Goal: Information Seeking & Learning: Learn about a topic

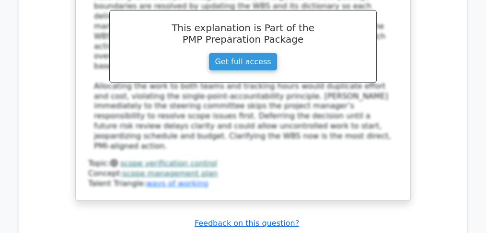
scroll to position [6202, 0]
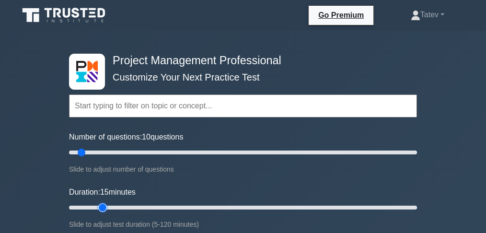
drag, startPoint x: 89, startPoint y: 207, endPoint x: 103, endPoint y: 206, distance: 13.5
type input "15"
click at [103, 206] on input "Duration: 15 minutes" at bounding box center [243, 208] width 348 height 12
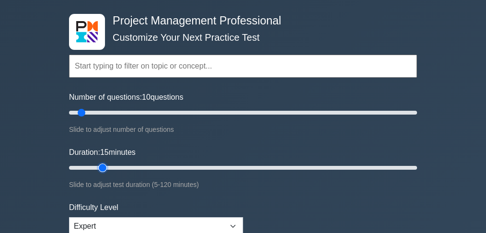
scroll to position [128, 0]
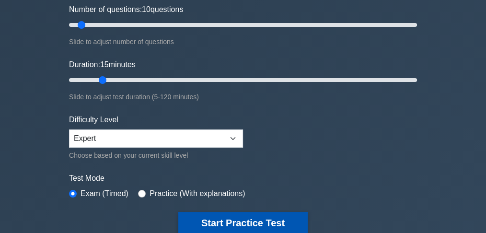
click at [220, 221] on button "Start Practice Test" at bounding box center [242, 223] width 129 height 22
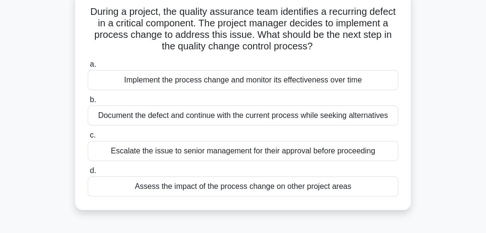
scroll to position [64, 0]
click at [217, 188] on div "Assess the impact of the process change on other project areas" at bounding box center [243, 186] width 311 height 20
click at [88, 174] on input "d. Assess the impact of the process change on other project areas" at bounding box center [88, 170] width 0 height 6
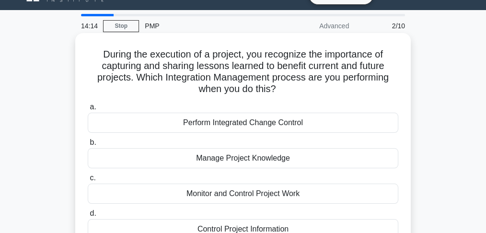
scroll to position [32, 0]
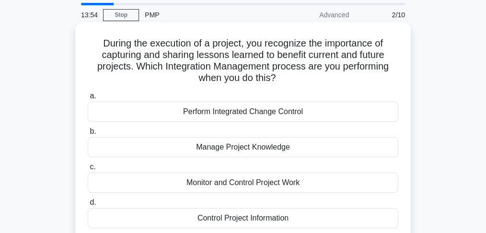
click at [240, 147] on div "Manage Project Knowledge" at bounding box center [243, 147] width 311 height 20
click at [88, 135] on input "b. Manage Project Knowledge" at bounding box center [88, 132] width 0 height 6
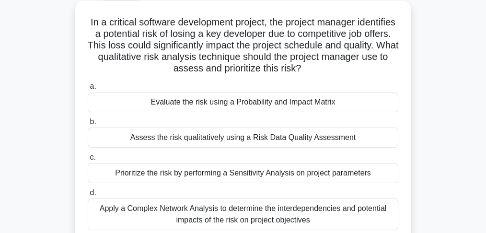
scroll to position [64, 0]
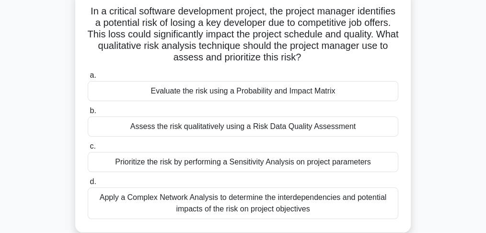
click at [259, 96] on div "Evaluate the risk using a Probability and Impact Matrix" at bounding box center [243, 91] width 311 height 20
click at [88, 79] on input "a. Evaluate the risk using a Probability and Impact Matrix" at bounding box center [88, 75] width 0 height 6
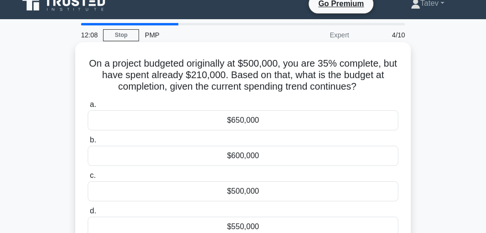
scroll to position [32, 0]
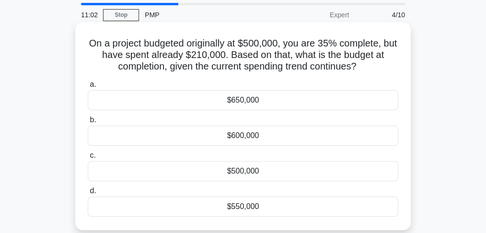
click at [262, 135] on div "$600,000" at bounding box center [243, 136] width 311 height 20
click at [88, 123] on input "b. $600,000" at bounding box center [88, 120] width 0 height 6
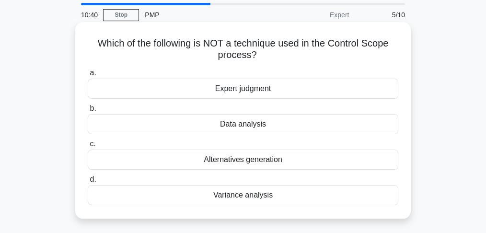
click at [276, 165] on div "Alternatives generation" at bounding box center [243, 160] width 311 height 20
click at [88, 147] on input "c. Alternatives generation" at bounding box center [88, 144] width 0 height 6
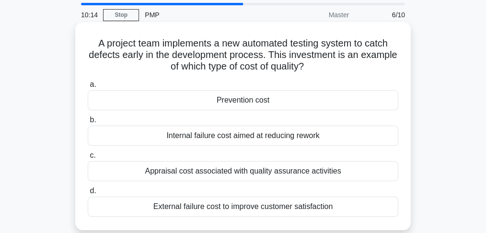
click at [295, 95] on div "Prevention cost" at bounding box center [243, 100] width 311 height 20
click at [88, 88] on input "a. Prevention cost" at bounding box center [88, 85] width 0 height 6
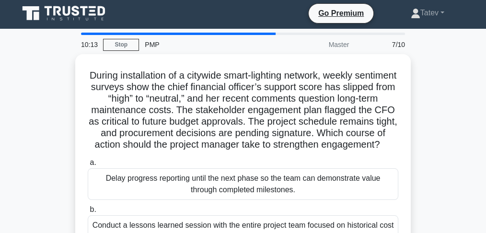
scroll to position [0, 0]
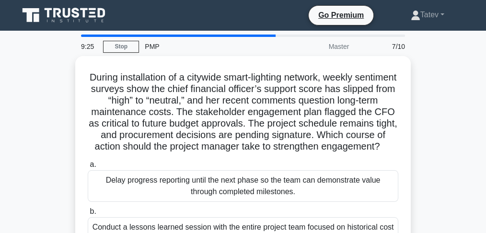
drag, startPoint x: 307, startPoint y: 176, endPoint x: 451, endPoint y: 161, distance: 144.1
click at [451, 161] on div "During installation of a citywide smart-lighting network, weekly sentiment surv…" at bounding box center [243, 212] width 460 height 312
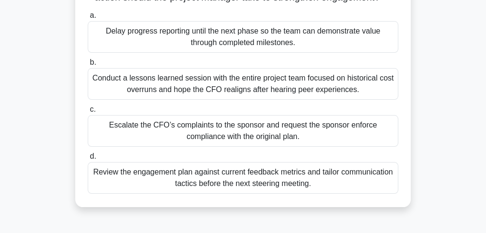
scroll to position [160, 0]
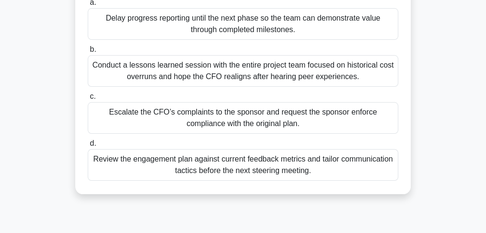
click at [327, 181] on div "Review the engagement plan against current feedback metrics and tailor communic…" at bounding box center [243, 165] width 311 height 32
click at [88, 147] on input "d. Review the engagement plan against current feedback metrics and tailor commu…" at bounding box center [88, 144] width 0 height 6
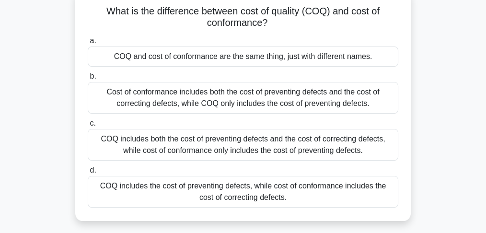
scroll to position [96, 0]
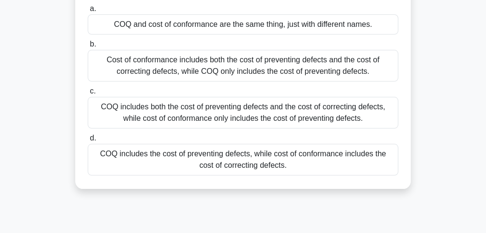
click at [357, 111] on div "COQ includes both the cost of preventing defects and the cost of correcting def…" at bounding box center [243, 113] width 311 height 32
click at [88, 94] on input "c. COQ includes both the cost of preventing defects and the cost of correcting …" at bounding box center [88, 91] width 0 height 6
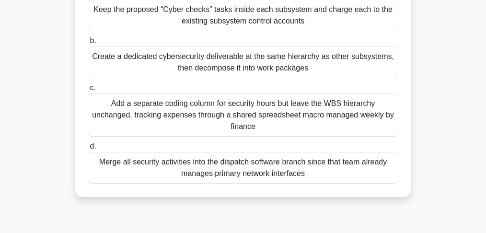
scroll to position [160, 0]
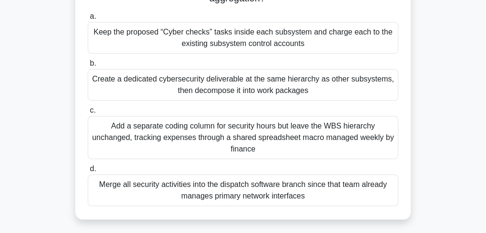
drag, startPoint x: 360, startPoint y: 135, endPoint x: 457, endPoint y: 151, distance: 98.2
click at [457, 151] on div "While finalizing the WBS for a campus micro-grid project, the team discovers th…" at bounding box center [243, 63] width 460 height 335
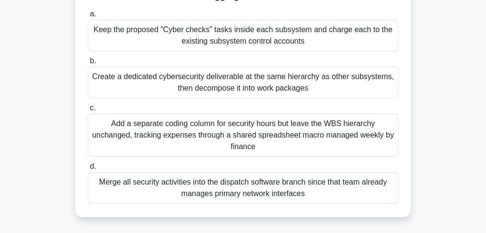
click at [369, 45] on div "Keep the proposed “Cyber checks” tasks inside each subsystem and charge each to…" at bounding box center [243, 36] width 311 height 32
click at [88, 17] on input "a. Keep the proposed “Cyber checks” tasks inside each subsystem and charge each…" at bounding box center [88, 14] width 0 height 6
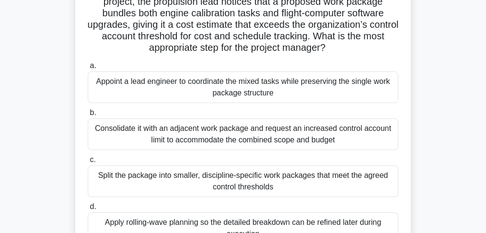
scroll to position [96, 0]
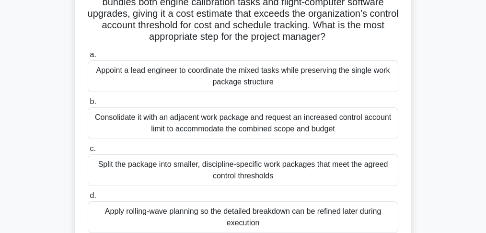
click at [209, 184] on div "Split the package into smaller, discipline-specific work packages that meet the…" at bounding box center [243, 170] width 311 height 32
click at [88, 152] on input "c. Split the package into smaller, discipline-specific work packages that meet …" at bounding box center [88, 149] width 0 height 6
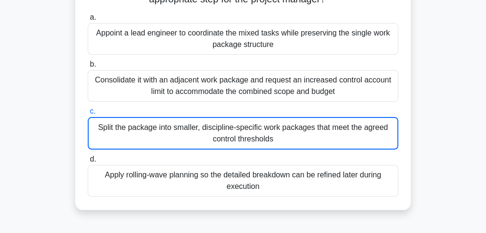
scroll to position [192, 0]
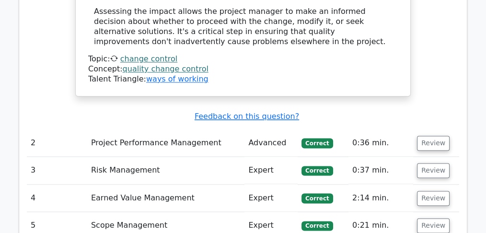
scroll to position [1374, 0]
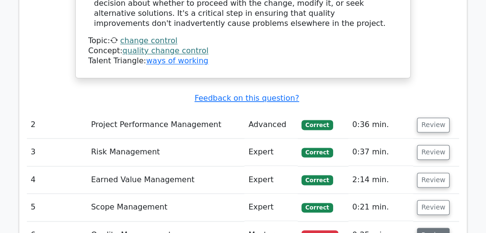
click at [426, 228] on button "Review" at bounding box center [433, 235] width 33 height 15
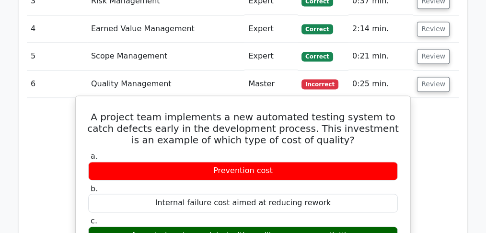
scroll to position [1566, 0]
